Goal: Transaction & Acquisition: Book appointment/travel/reservation

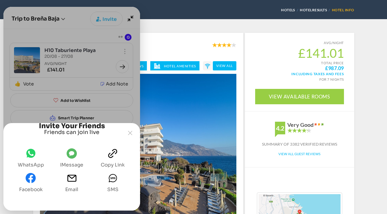
click at [113, 187] on span "SMS" at bounding box center [113, 180] width 10 height 14
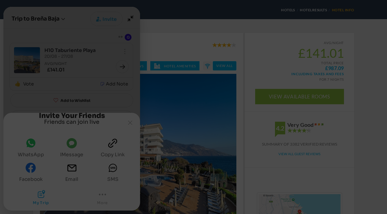
click at [108, 22] on yld-tag-host-campaign "Overlay" at bounding box center [108, 22] width 0 height 0
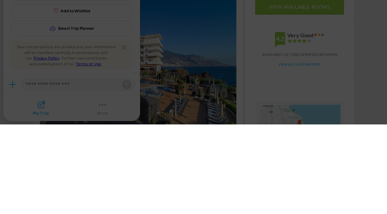
click at [108, 22] on yld-tag-host-campaign "Overlay" at bounding box center [108, 22] width 0 height 0
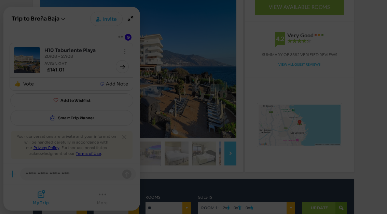
click at [108, 22] on yld-tag-host-campaign "Overlay" at bounding box center [108, 22] width 0 height 0
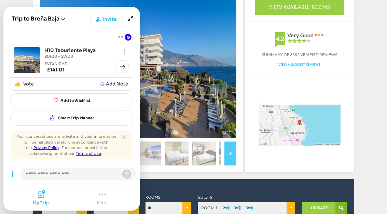
click at [78, 100] on span "Add to Wishlist" at bounding box center [75, 100] width 30 height 5
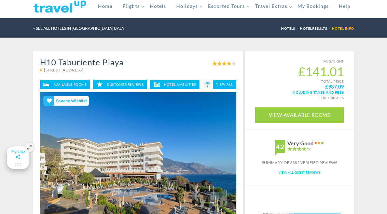
scroll to position [0, 0]
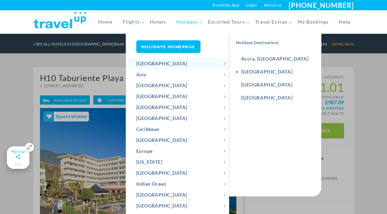
click at [192, 119] on link "[GEOGRAPHIC_DATA]" at bounding box center [177, 118] width 103 height 11
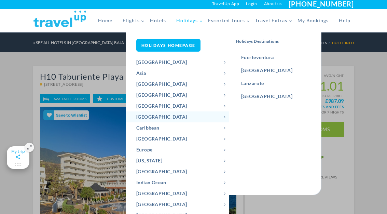
scroll to position [2, 0]
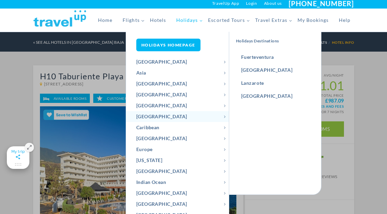
click at [174, 154] on link "Europe" at bounding box center [177, 149] width 103 height 11
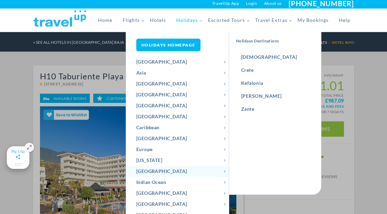
click at [179, 173] on link "[GEOGRAPHIC_DATA]" at bounding box center [177, 171] width 103 height 11
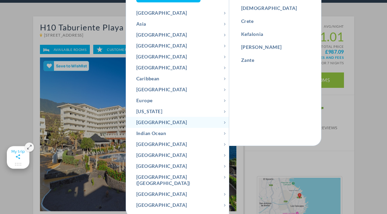
scroll to position [52, 0]
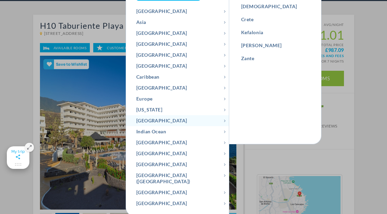
click at [182, 164] on link "[GEOGRAPHIC_DATA]" at bounding box center [177, 164] width 103 height 11
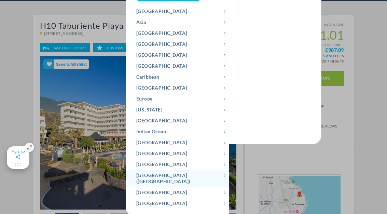
click at [180, 177] on link "[GEOGRAPHIC_DATA] ([GEOGRAPHIC_DATA])" at bounding box center [177, 178] width 103 height 17
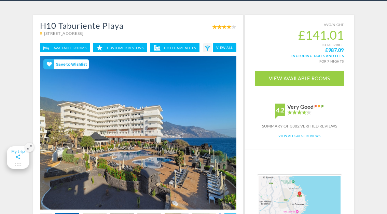
click at [372, 80] on div at bounding box center [193, 72] width 387 height 180
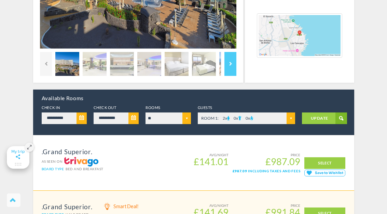
scroll to position [213, 0]
click at [326, 121] on link "UPDATE" at bounding box center [324, 118] width 45 height 12
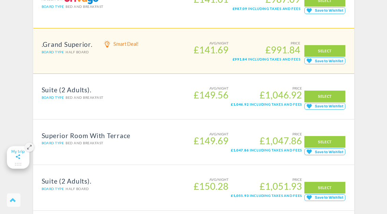
scroll to position [375, 0]
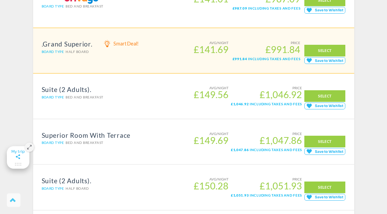
click at [279, 178] on yld-tag-host-campaign "Notification" at bounding box center [279, 178] width 0 height 0
click at [14, 207] on div at bounding box center [14, 200] width 14 height 14
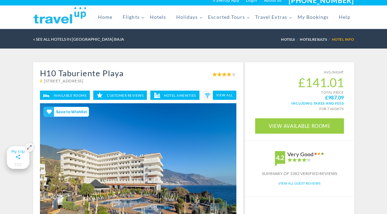
scroll to position [0, 0]
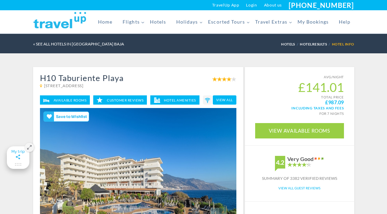
click at [103, 20] on link "Home" at bounding box center [105, 21] width 25 height 23
